Goal: Check status: Check status

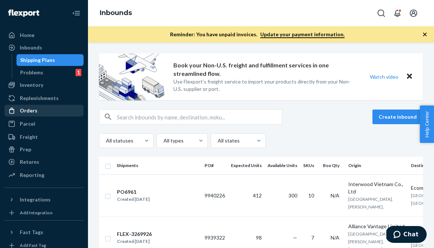
click at [29, 107] on div "Orders" at bounding box center [29, 110] width 18 height 7
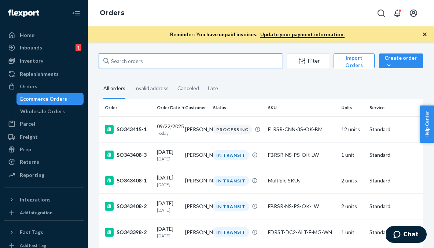
click at [145, 61] on input "text" at bounding box center [190, 60] width 183 height 15
paste input "[PERSON_NAME]"
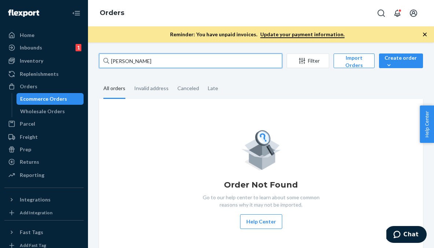
click at [195, 53] on input "[PERSON_NAME]" at bounding box center [190, 60] width 183 height 15
paste input "[PERSON_NAME]"
type input "[PERSON_NAME]"
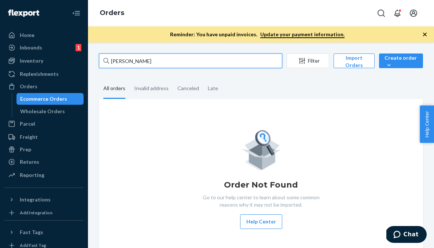
click at [151, 63] on input "[PERSON_NAME]" at bounding box center [190, 60] width 183 height 15
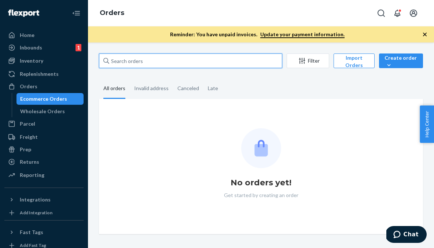
paste input "SO340098-2"
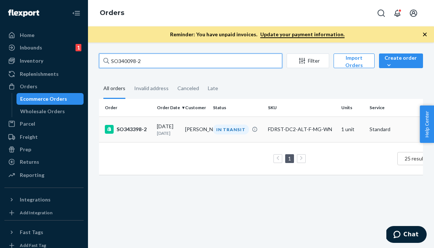
type input "SO340098-2"
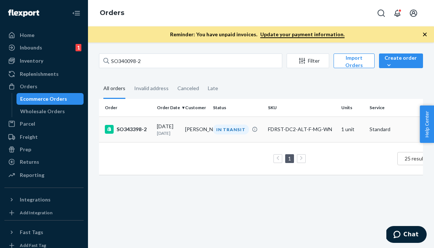
click at [127, 131] on div "SO343398-2" at bounding box center [128, 129] width 46 height 9
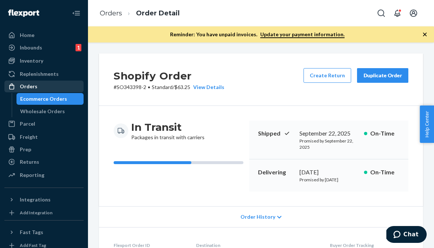
click at [25, 85] on div "Orders" at bounding box center [29, 86] width 18 height 7
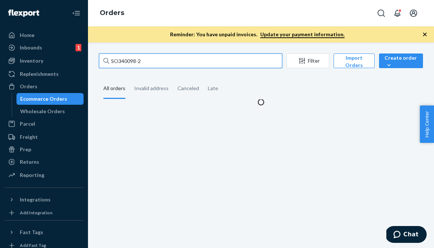
click at [130, 61] on input "SO340098-2" at bounding box center [190, 60] width 183 height 15
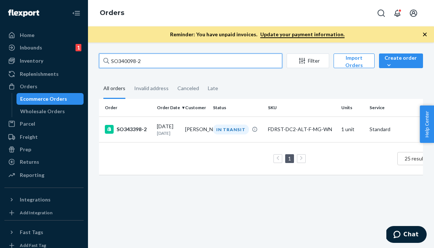
paste input "[PERSON_NAME]"
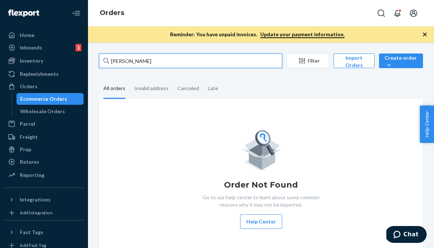
click at [220, 62] on input "[PERSON_NAME]" at bounding box center [190, 60] width 183 height 15
type input "[PERSON_NAME]"
